Goal: Check status: Check status

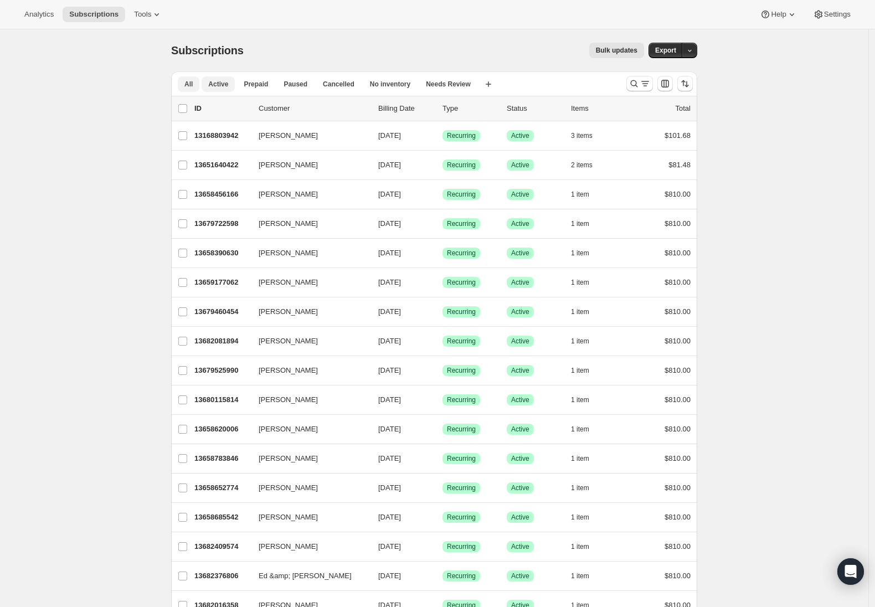
click at [221, 81] on span "Active" at bounding box center [218, 84] width 20 height 9
click at [191, 84] on span "All" at bounding box center [188, 84] width 8 height 9
click at [43, 11] on span "Analytics" at bounding box center [38, 14] width 29 height 9
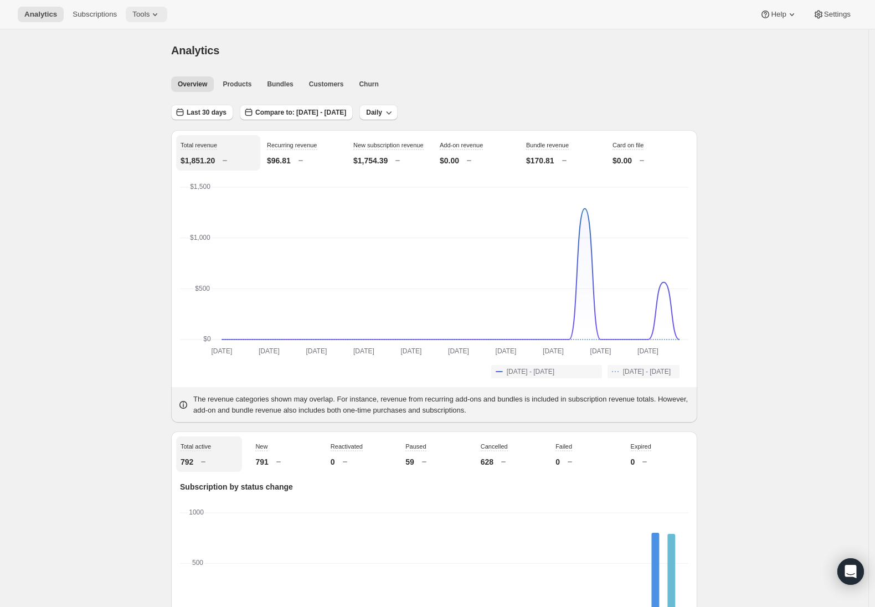
click at [161, 13] on icon at bounding box center [154, 14] width 11 height 11
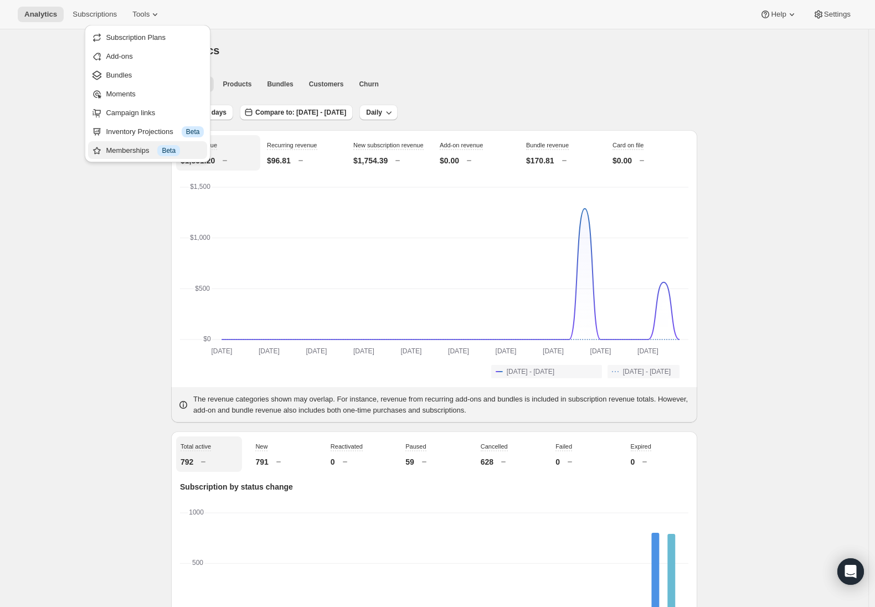
click at [127, 151] on div "Memberships Info Beta" at bounding box center [155, 150] width 98 height 11
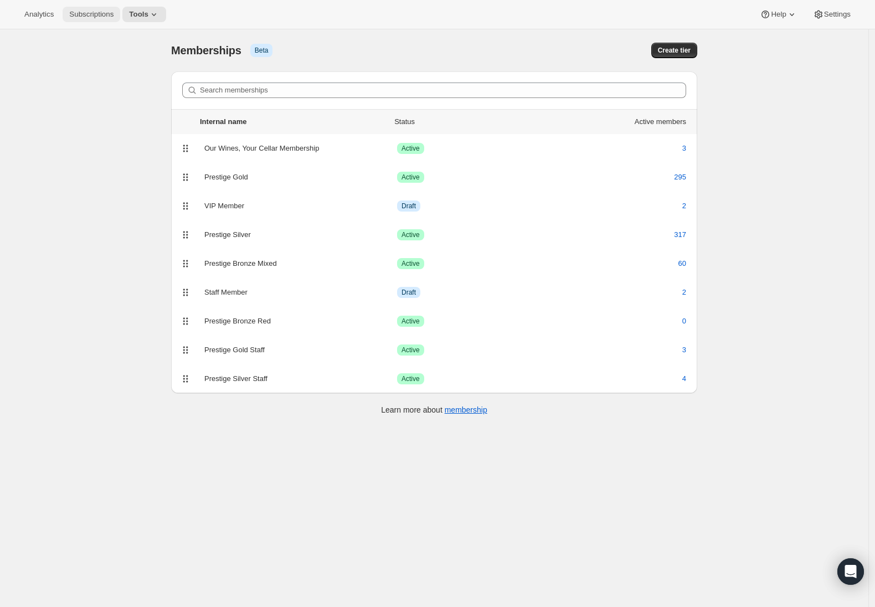
click at [102, 15] on span "Subscriptions" at bounding box center [91, 14] width 44 height 9
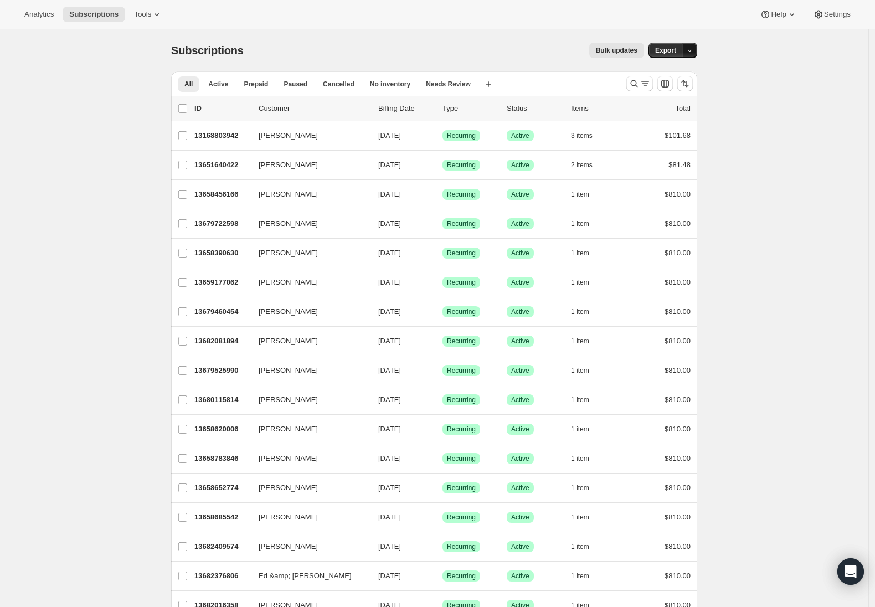
click at [693, 49] on icon "button" at bounding box center [689, 50] width 7 height 7
click at [839, 8] on button "Settings" at bounding box center [831, 14] width 51 height 15
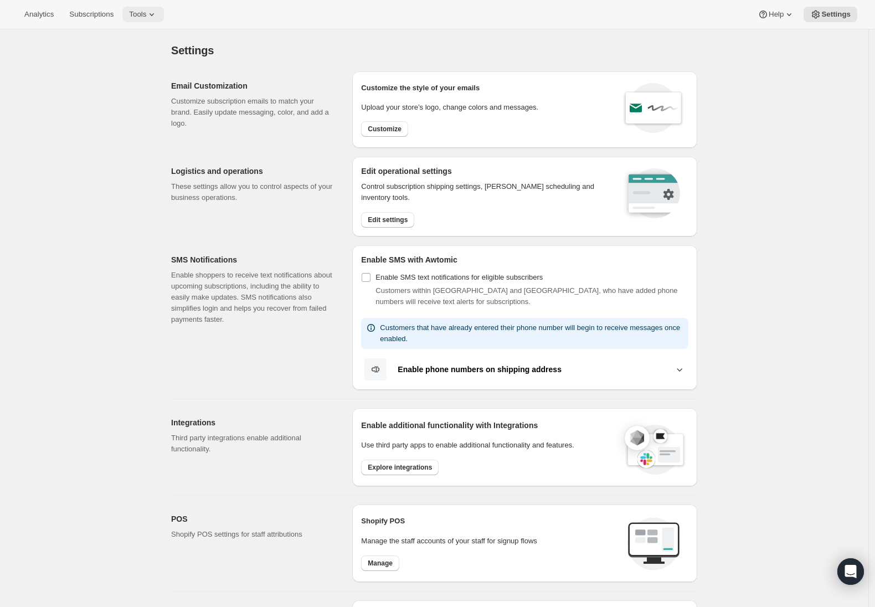
click at [157, 14] on icon at bounding box center [151, 14] width 11 height 11
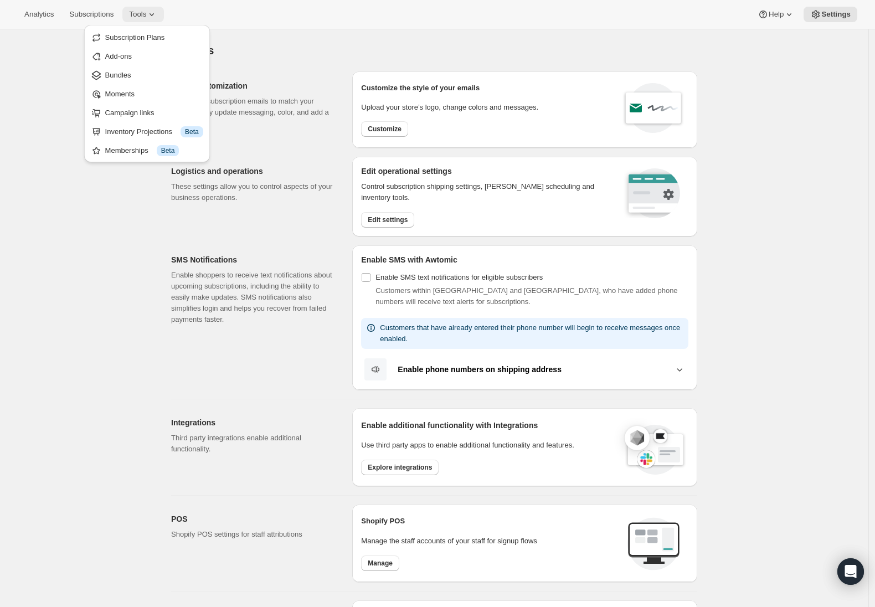
click at [157, 14] on icon at bounding box center [151, 14] width 11 height 11
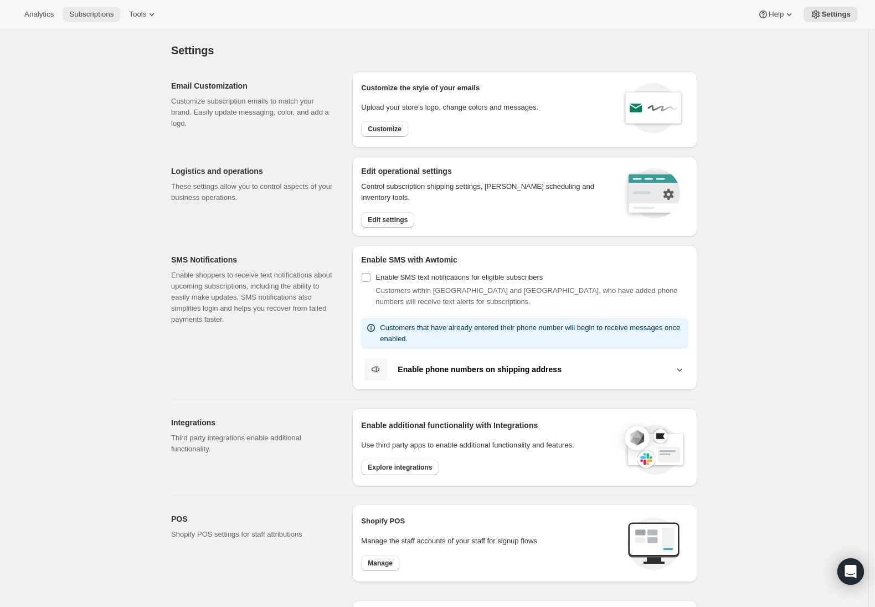
click at [95, 18] on span "Subscriptions" at bounding box center [91, 14] width 44 height 9
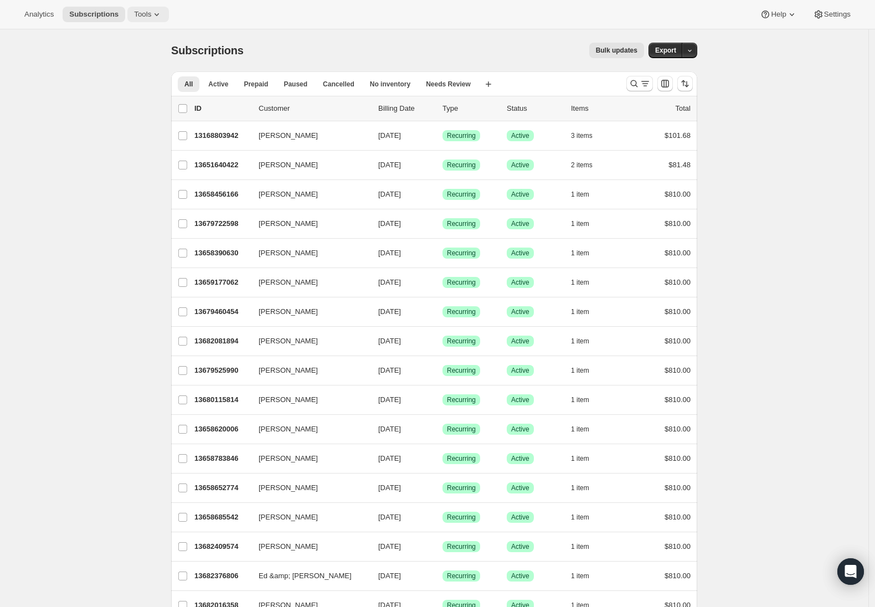
click at [162, 14] on icon at bounding box center [156, 14] width 11 height 11
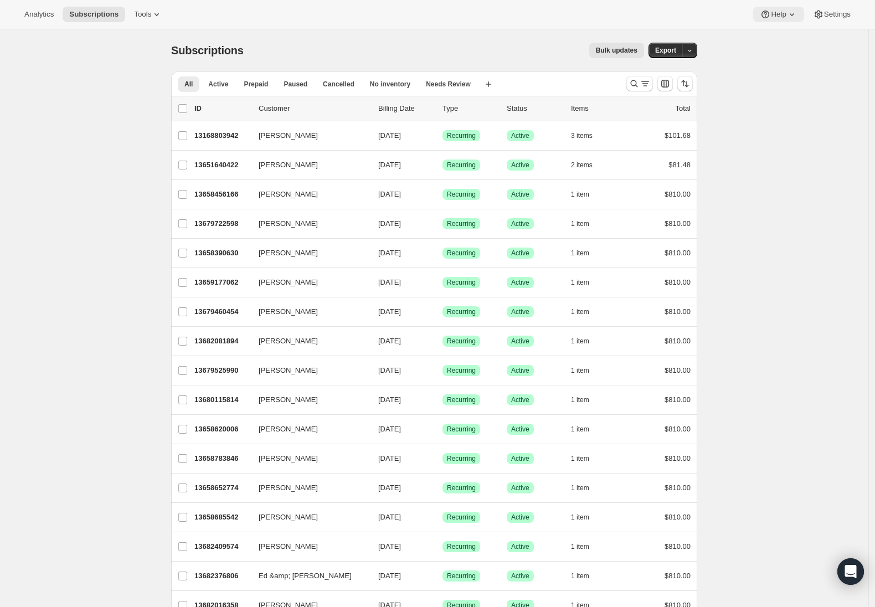
click at [786, 13] on icon at bounding box center [791, 14] width 11 height 11
click at [835, 14] on span "Settings" at bounding box center [837, 14] width 27 height 9
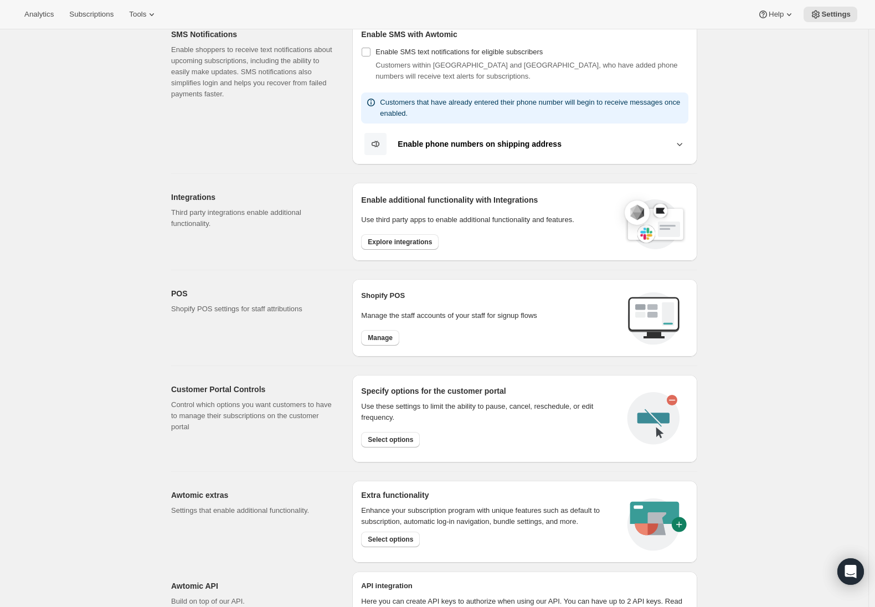
scroll to position [260, 0]
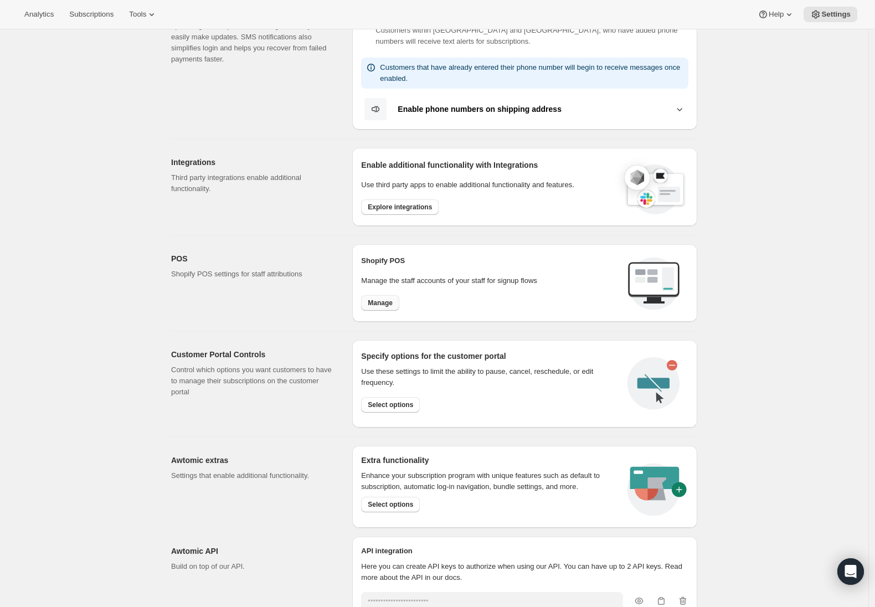
click at [381, 303] on span "Manage" at bounding box center [380, 302] width 25 height 9
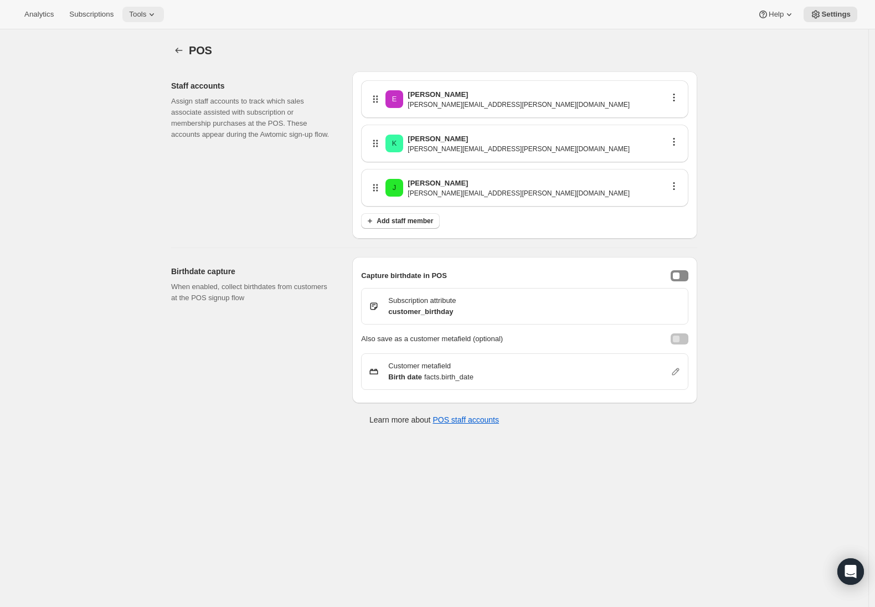
click at [157, 11] on icon at bounding box center [151, 14] width 11 height 11
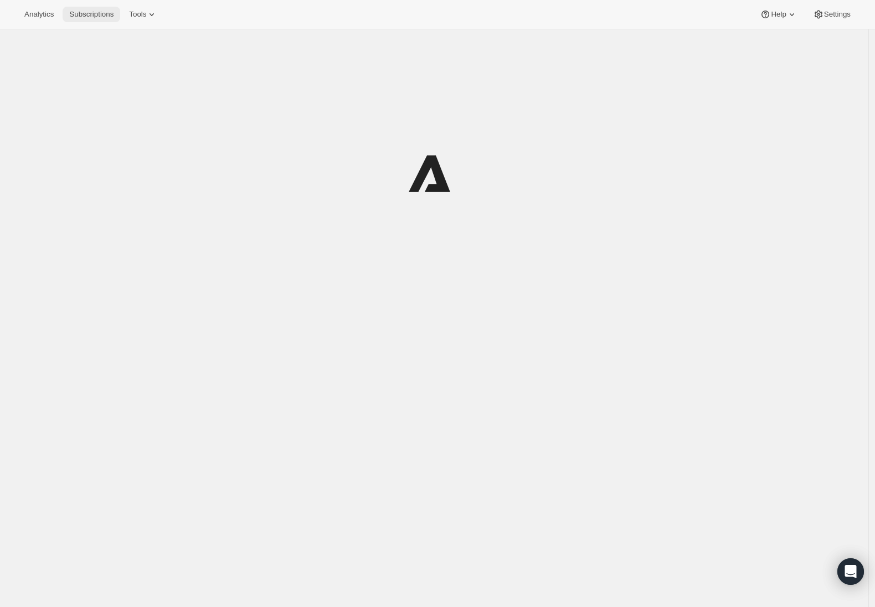
click at [81, 13] on span "Subscriptions" at bounding box center [91, 14] width 44 height 9
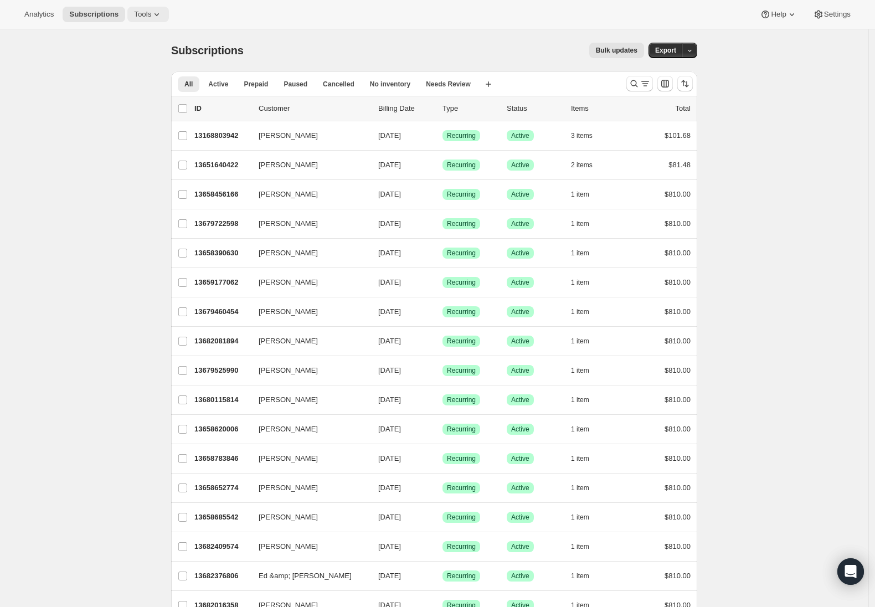
click at [158, 14] on icon at bounding box center [156, 14] width 11 height 11
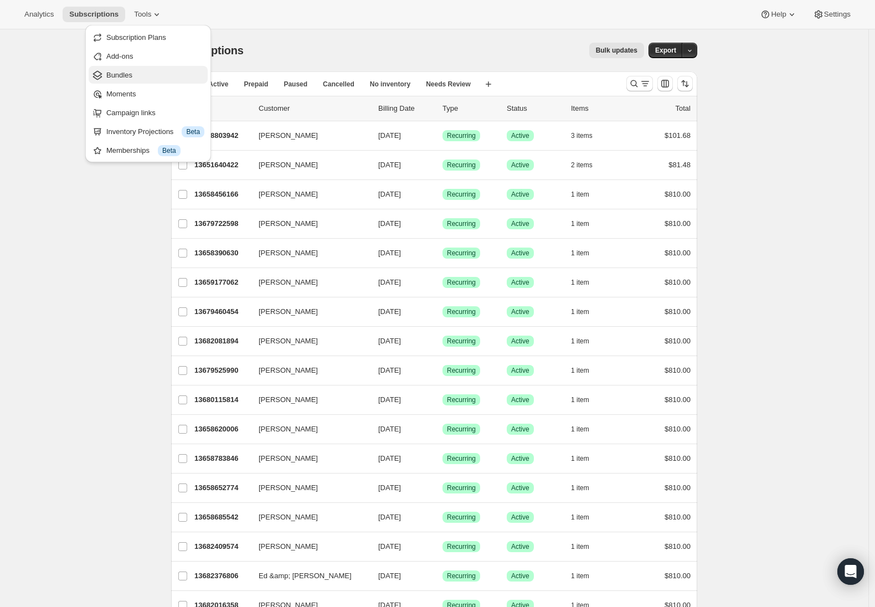
click at [138, 73] on span "Bundles" at bounding box center [155, 75] width 98 height 11
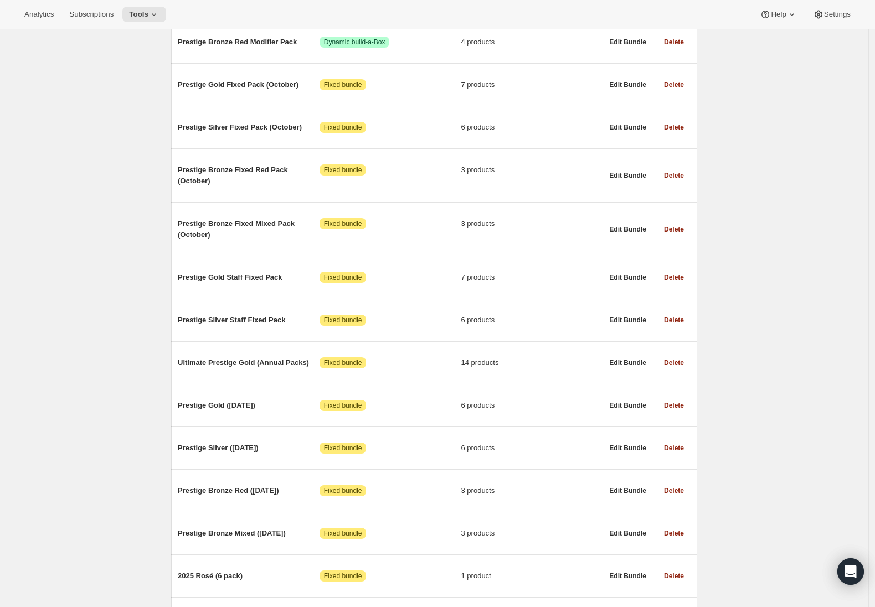
scroll to position [330, 0]
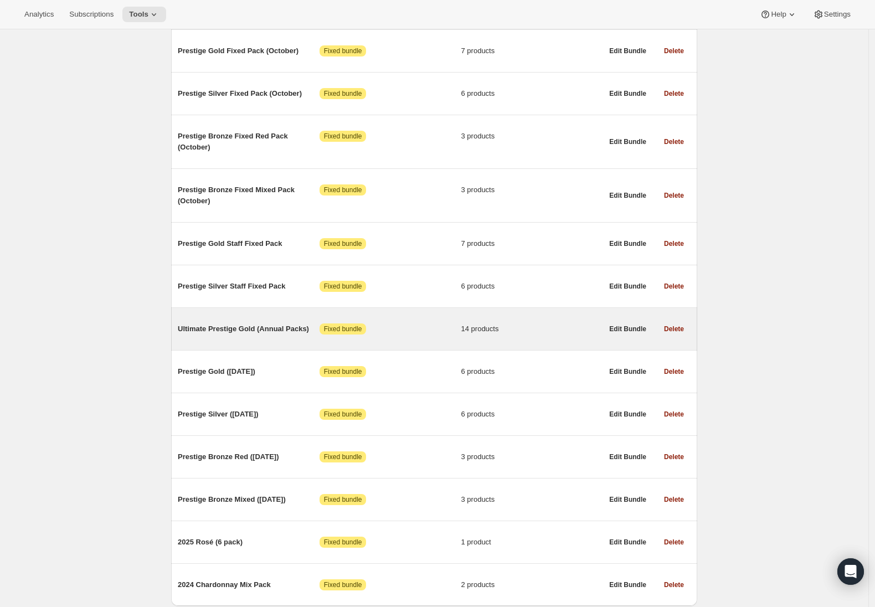
click at [208, 333] on span "Ultimate Prestige Gold (Annual Packs)" at bounding box center [249, 328] width 142 height 11
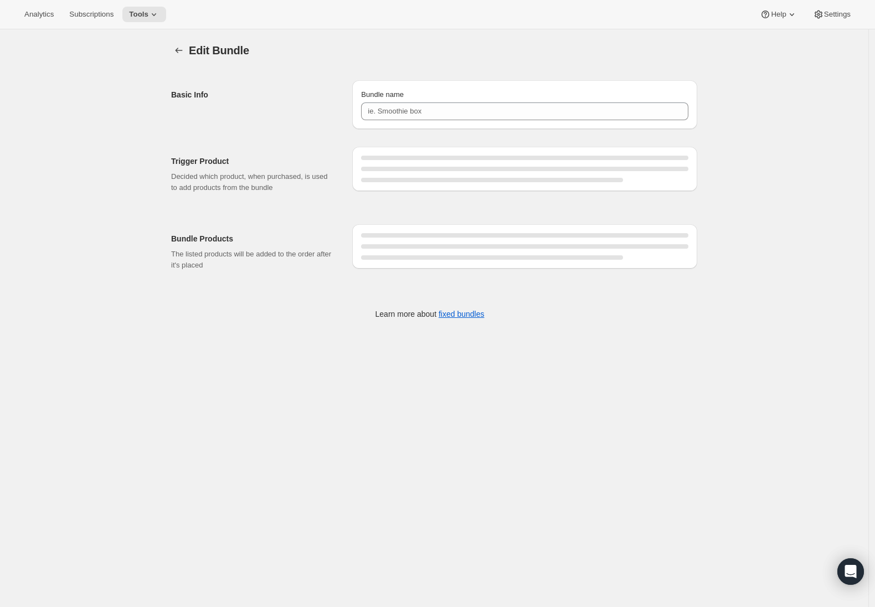
type input "Ultimate Prestige Gold (Annual Packs)"
click at [183, 50] on icon "Bundles" at bounding box center [178, 51] width 7 height 6
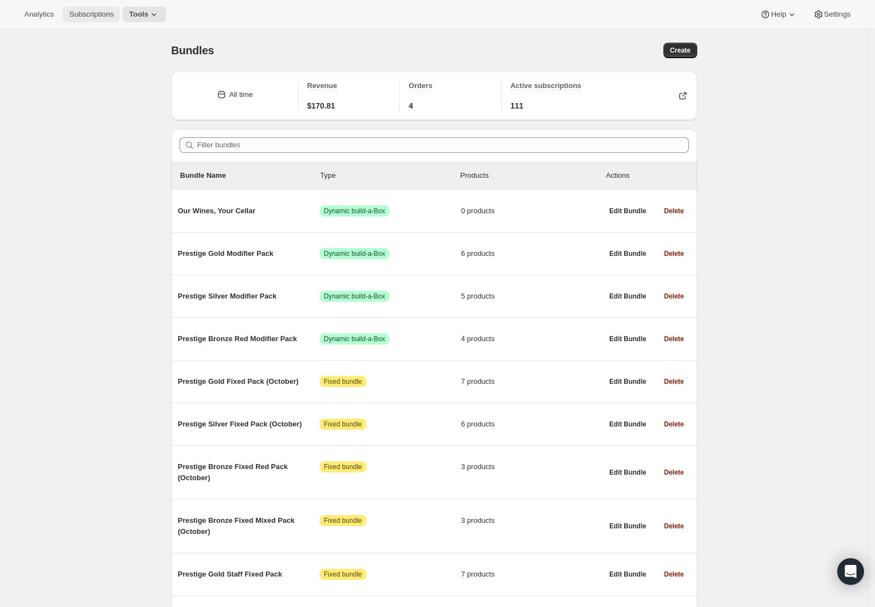
click at [89, 18] on span "Subscriptions" at bounding box center [91, 14] width 44 height 9
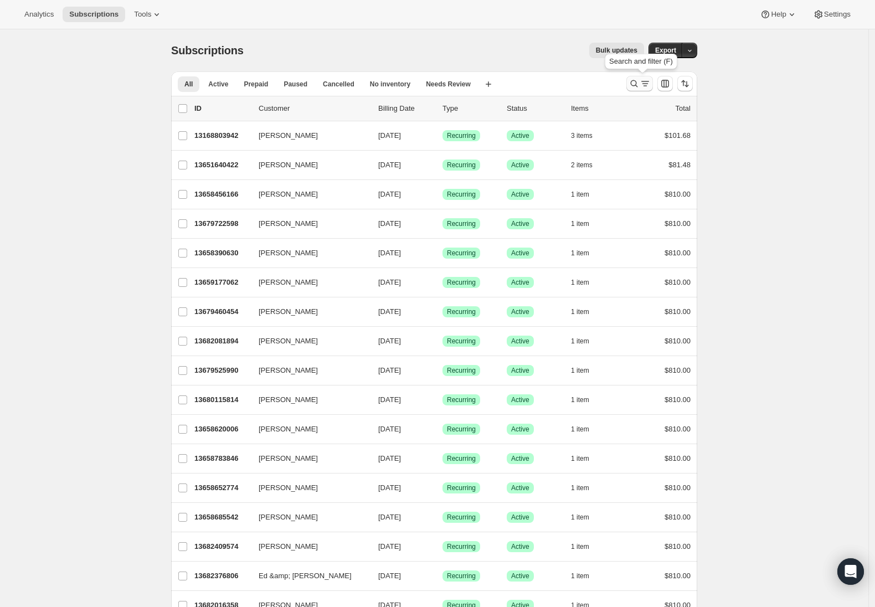
click at [638, 83] on icon "Search and filter results" at bounding box center [633, 83] width 7 height 7
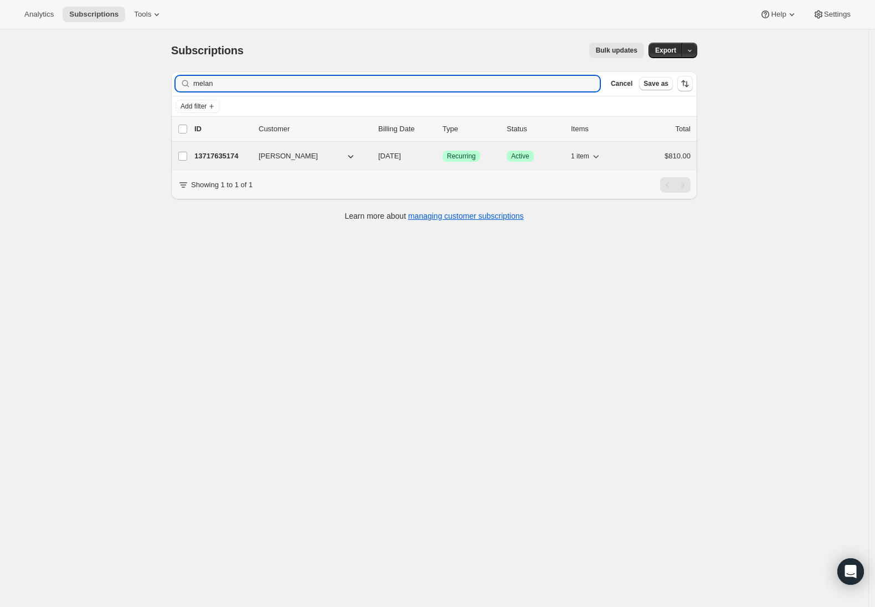
type input "melan"
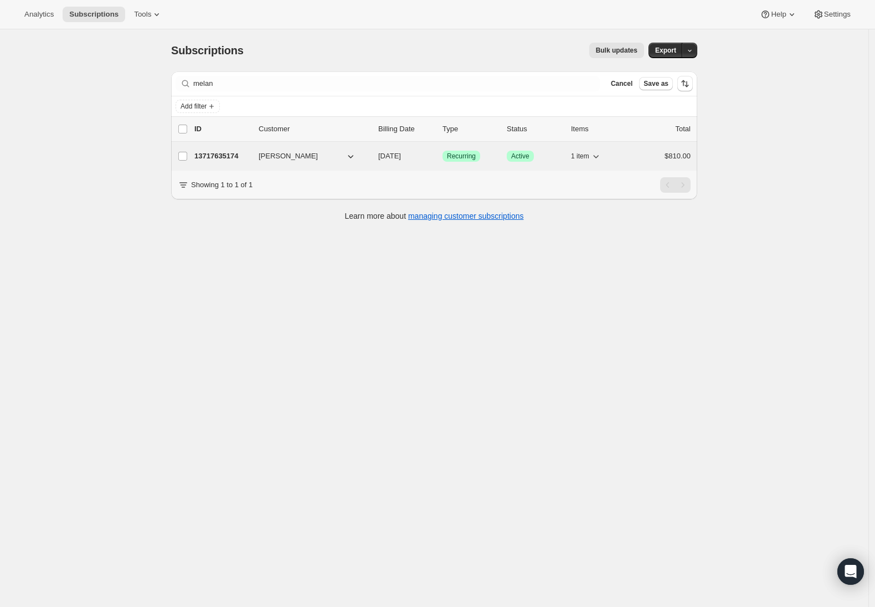
click at [599, 156] on icon "button" at bounding box center [595, 156] width 11 height 11
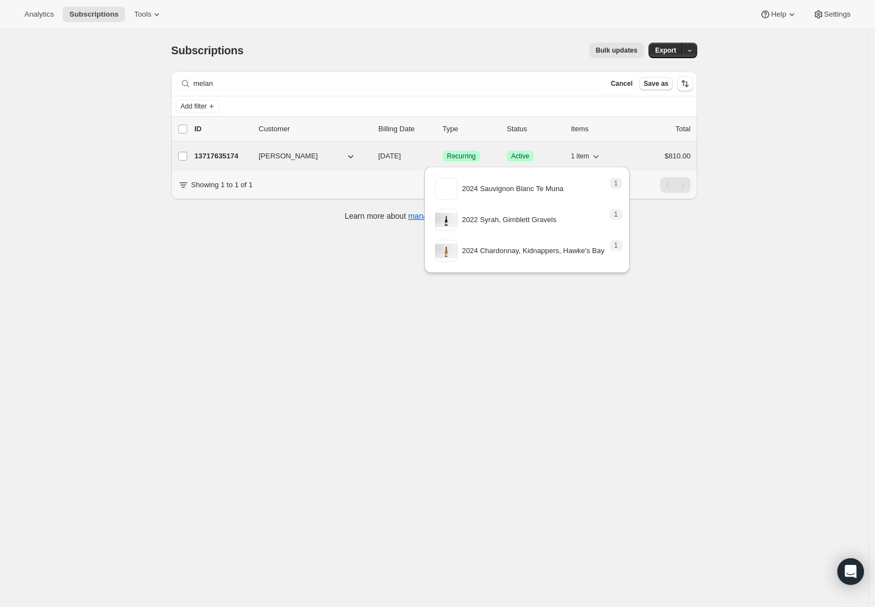
click at [599, 156] on icon "button" at bounding box center [595, 156] width 11 height 11
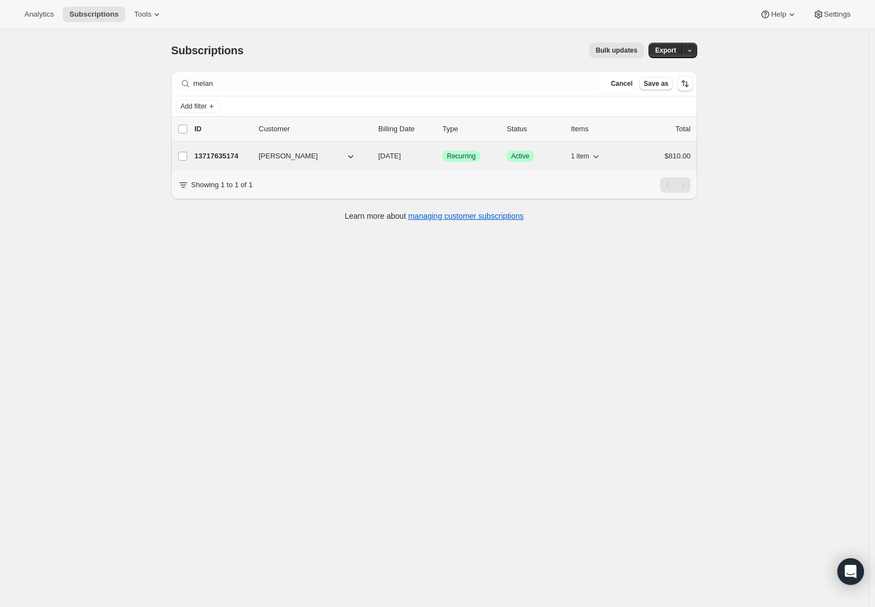
click at [296, 157] on span "[PERSON_NAME]" at bounding box center [287, 156] width 59 height 11
click at [227, 155] on p "13717635174" at bounding box center [221, 156] width 55 height 11
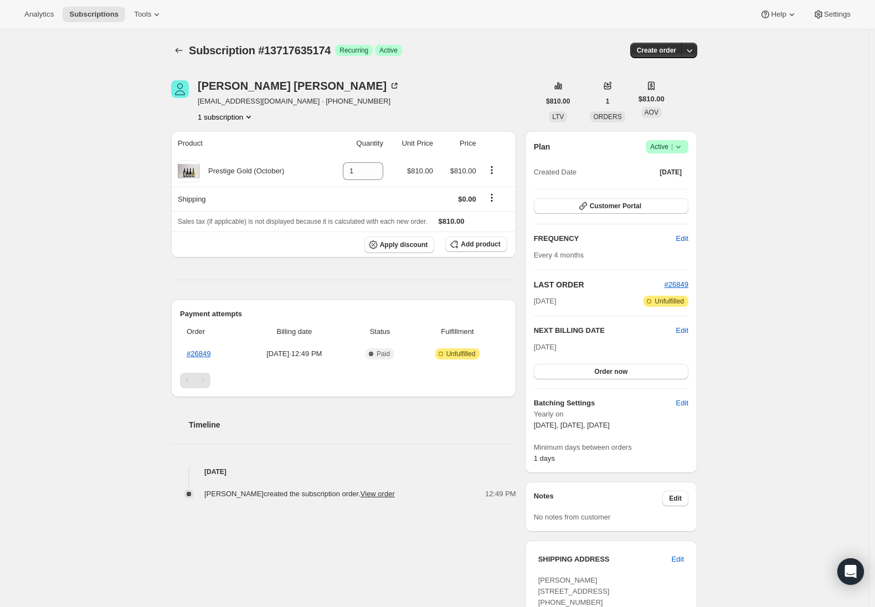
click at [251, 116] on icon "Product actions" at bounding box center [248, 117] width 4 height 3
click at [327, 117] on div "1 subscription" at bounding box center [299, 116] width 202 height 11
